Goal: Task Accomplishment & Management: Complete application form

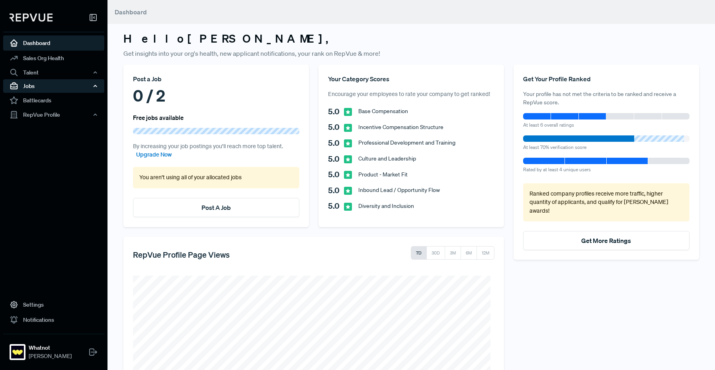
click at [63, 84] on div "Jobs" at bounding box center [53, 86] width 101 height 14
click at [223, 208] on link "Post A Job" at bounding box center [215, 207] width 29 height 8
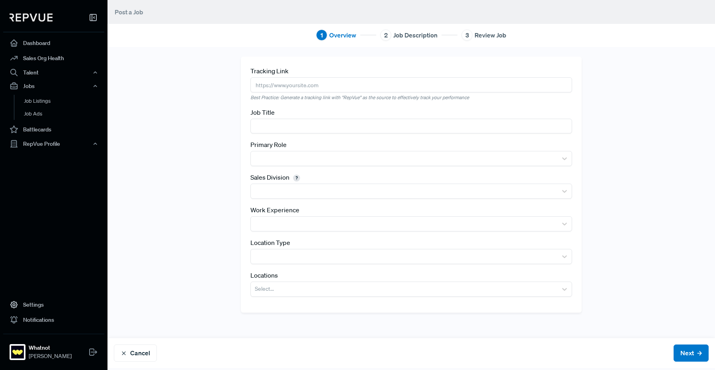
click at [309, 86] on input "text" at bounding box center [411, 84] width 322 height 15
paste input "[URL][DOMAIN_NAME]"
type input "[URL][DOMAIN_NAME]"
click at [297, 122] on input "text" at bounding box center [411, 126] width 322 height 15
type input "Account Executive"
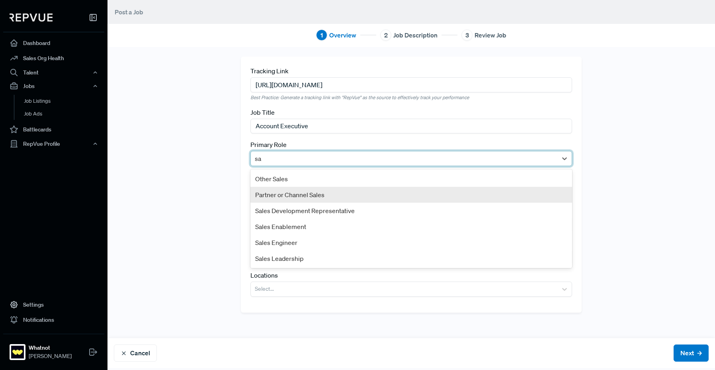
type input "s"
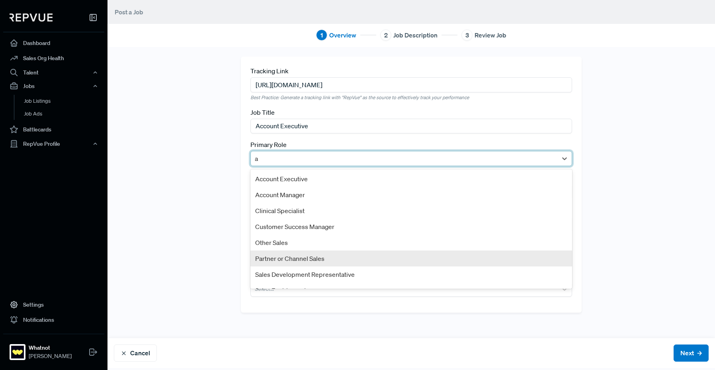
type input "ac"
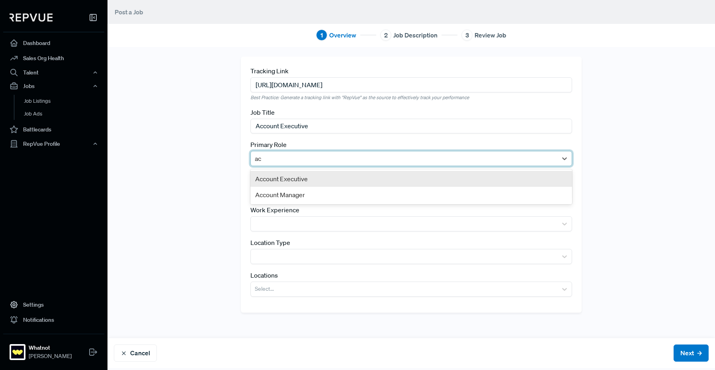
click at [286, 181] on div "Account Executive" at bounding box center [411, 179] width 322 height 16
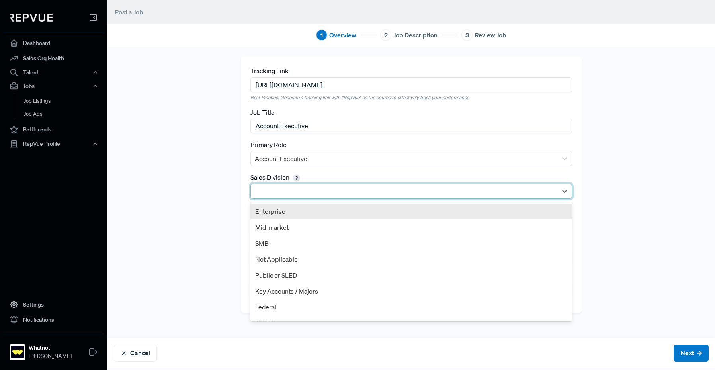
click at [289, 195] on div at bounding box center [404, 190] width 298 height 11
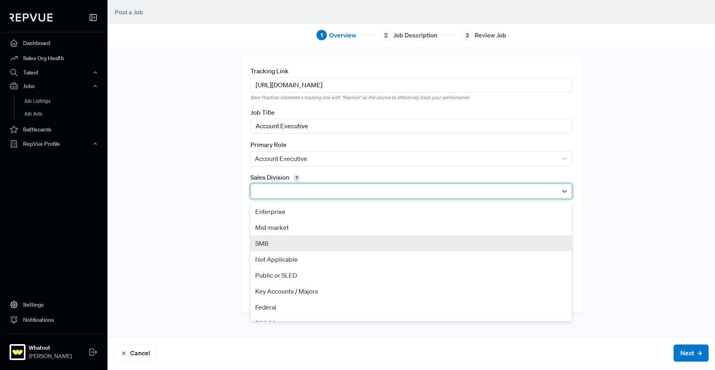
click at [296, 239] on div "SMB" at bounding box center [411, 243] width 322 height 16
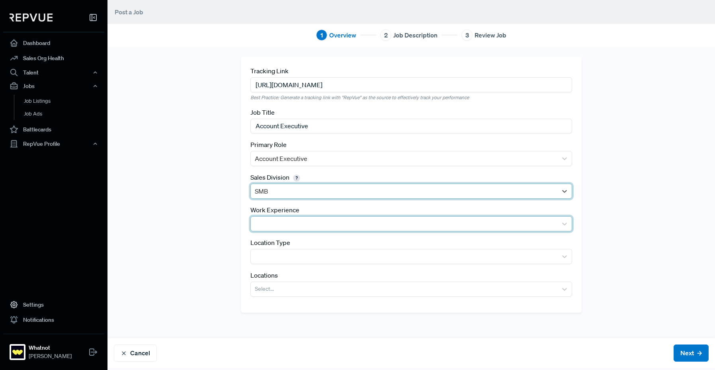
click at [295, 224] on div at bounding box center [404, 223] width 298 height 11
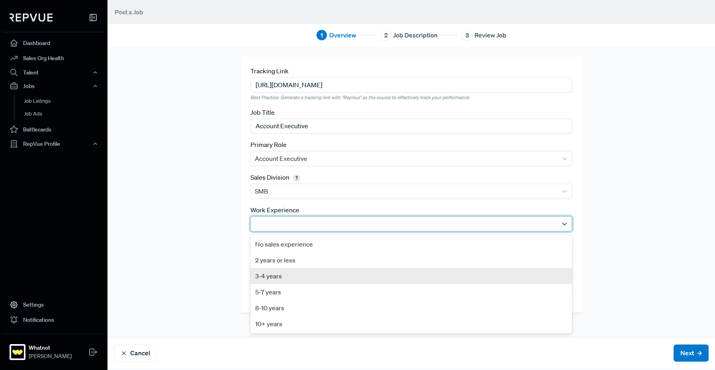
click at [309, 276] on div "3-4 years" at bounding box center [411, 276] width 322 height 16
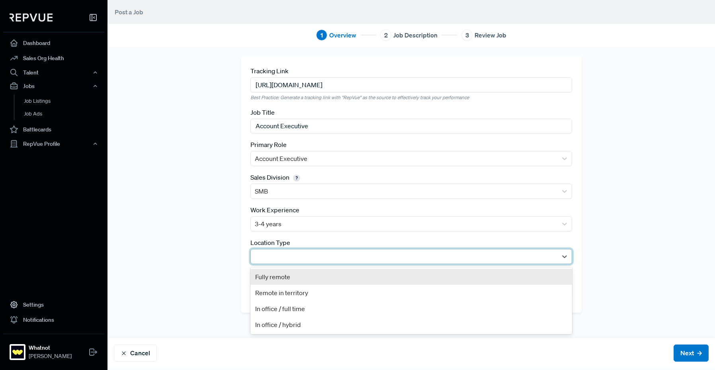
click at [306, 257] on div at bounding box center [404, 256] width 298 height 11
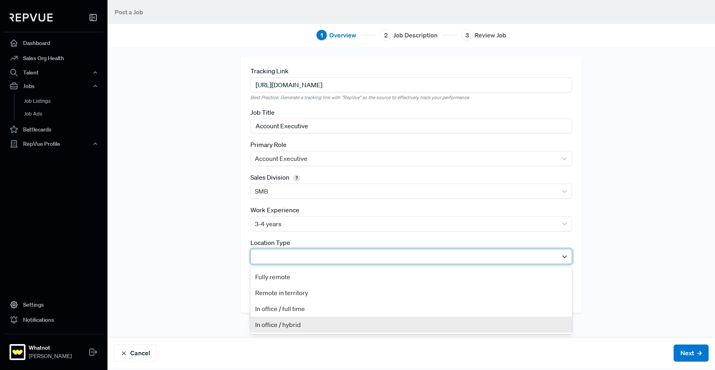
click at [305, 321] on div "In office / hybrid" at bounding box center [411, 324] width 322 height 16
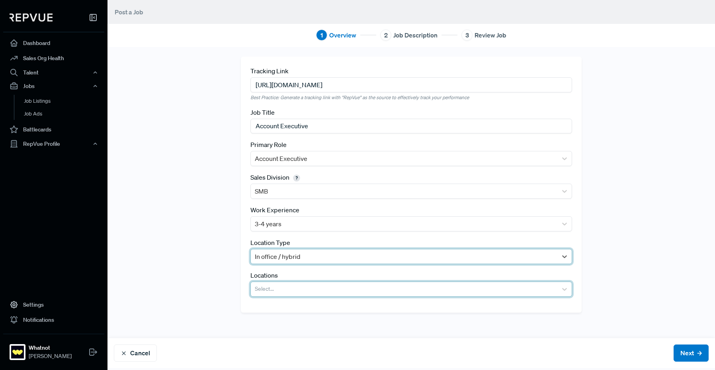
click at [267, 293] on div at bounding box center [404, 288] width 298 height 11
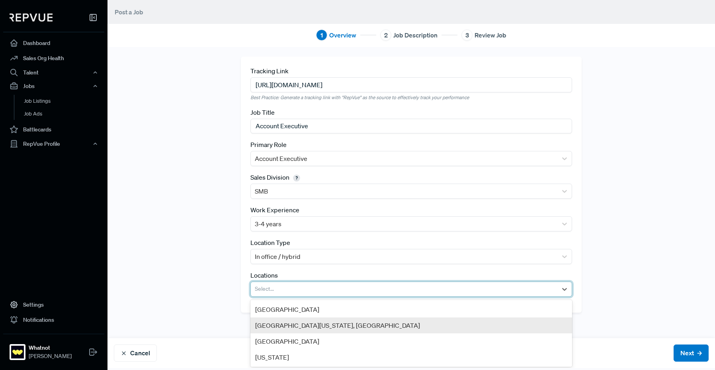
click at [293, 328] on div "[GEOGRAPHIC_DATA][US_STATE], [GEOGRAPHIC_DATA]" at bounding box center [411, 325] width 322 height 16
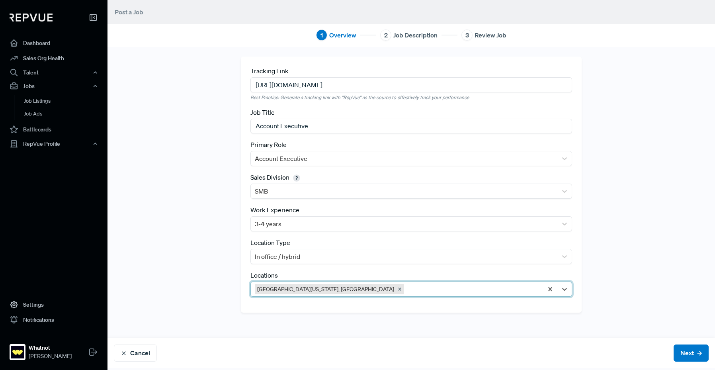
click at [405, 286] on div at bounding box center [471, 288] width 133 height 11
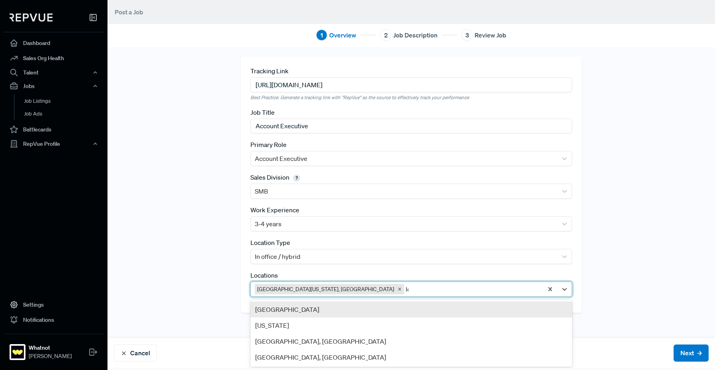
type input "los"
click at [375, 312] on div "[GEOGRAPHIC_DATA], [GEOGRAPHIC_DATA]" at bounding box center [411, 309] width 322 height 16
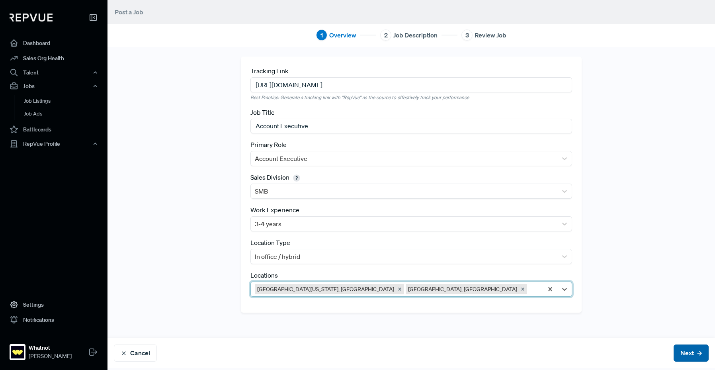
click at [678, 357] on button "Next" at bounding box center [690, 352] width 35 height 17
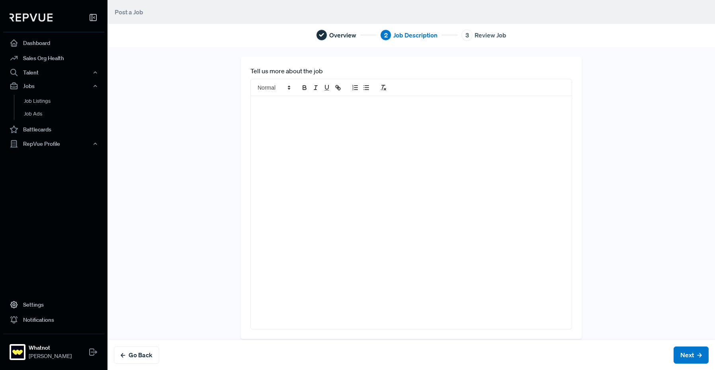
click at [329, 152] on div at bounding box center [411, 212] width 321 height 233
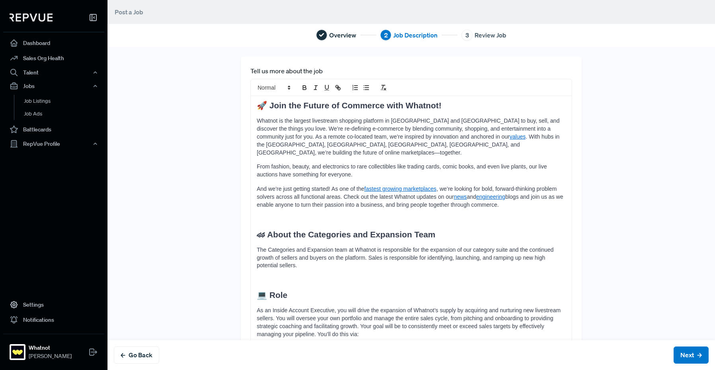
scroll to position [320, 0]
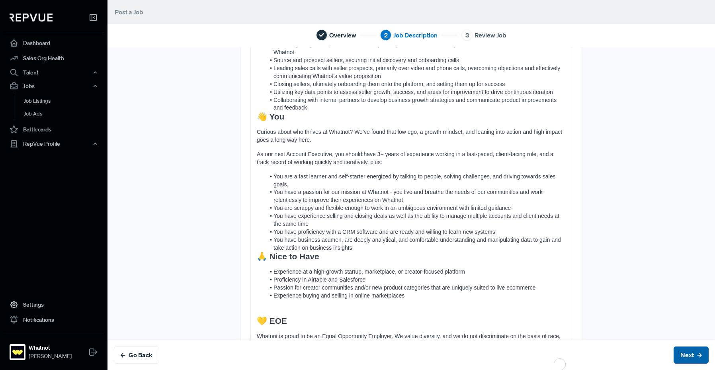
click at [402, 284] on span "Passion for creator communities and/or new product categories that are uniquely…" at bounding box center [404, 287] width 262 height 6
click at [679, 351] on button "Next" at bounding box center [690, 354] width 35 height 17
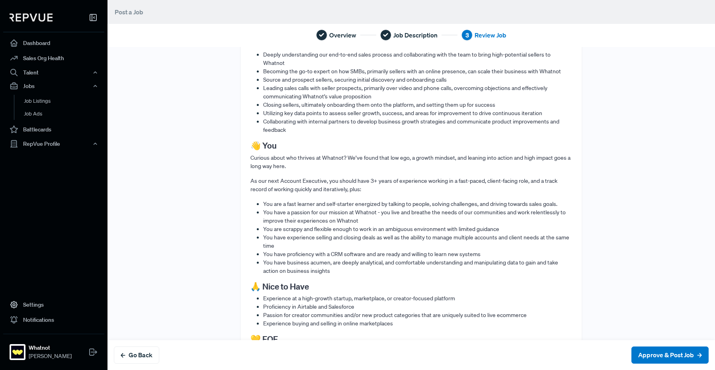
scroll to position [463, 0]
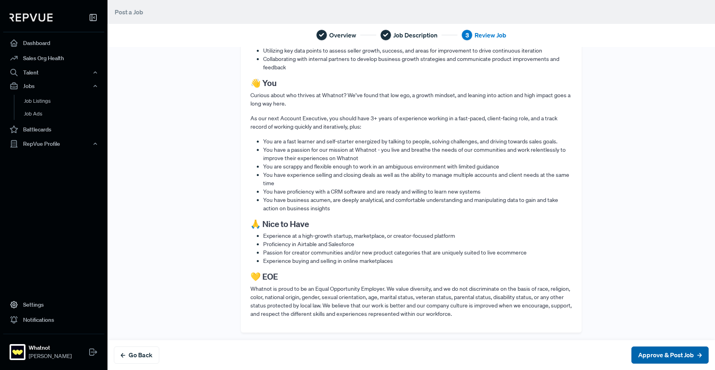
click at [663, 355] on button "Approve & Post Job" at bounding box center [669, 354] width 77 height 17
